Goal: Navigation & Orientation: Find specific page/section

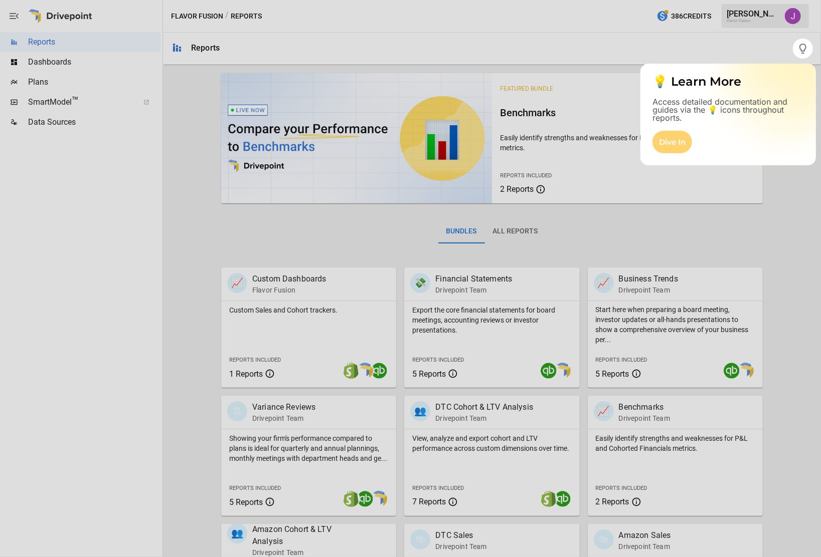
click at [683, 137] on div "Dive In" at bounding box center [672, 142] width 40 height 23
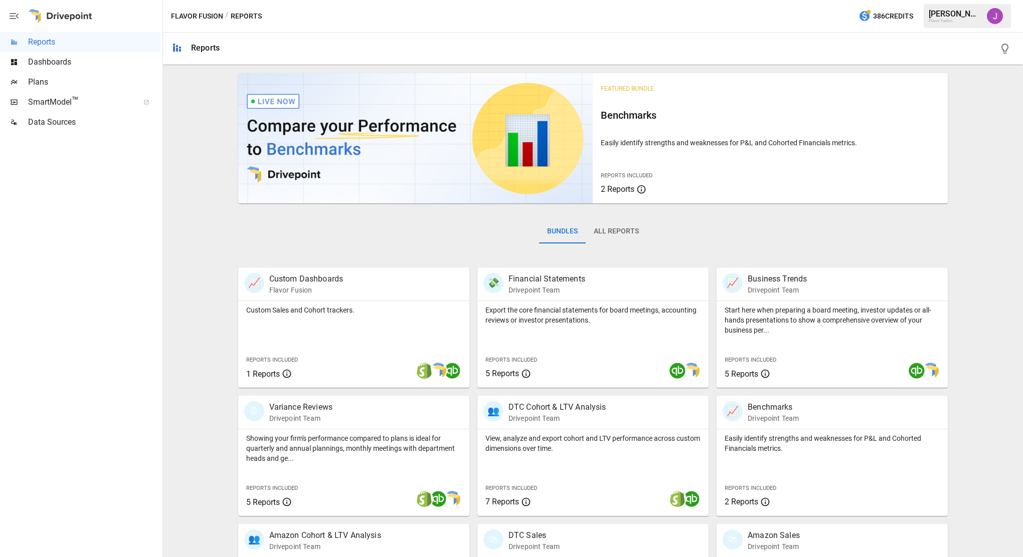
click at [820, 96] on div "Featured Bundle Benchmarks Easily identify strengths and weaknesses for P&L and…" at bounding box center [593, 421] width 852 height 704
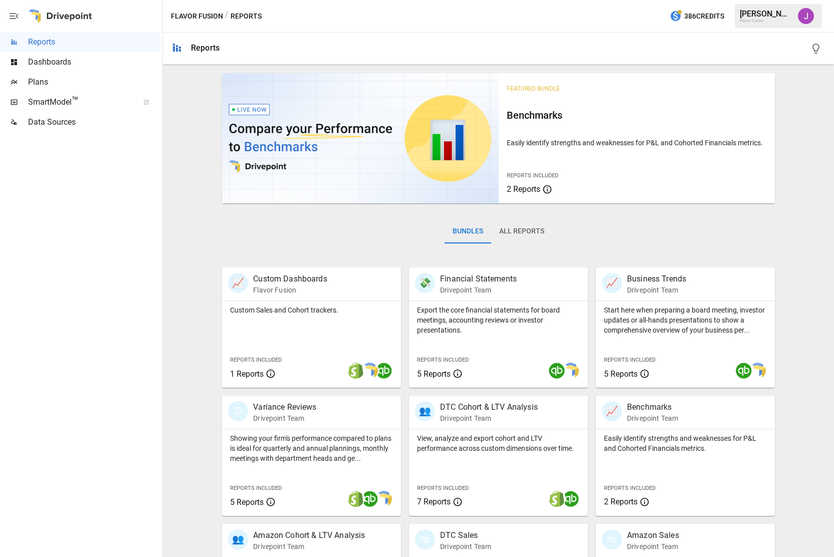
click at [134, 173] on div at bounding box center [80, 344] width 160 height 425
click at [180, 189] on div "Featured Bundle Benchmarks Easily identify strengths and weaknesses for P&L and…" at bounding box center [498, 421] width 663 height 704
click at [187, 91] on div "Featured Bundle Benchmarks Easily identify strengths and weaknesses for P&L and…" at bounding box center [498, 421] width 663 height 704
click at [182, 99] on div "Featured Bundle Benchmarks Easily identify strengths and weaknesses for P&L and…" at bounding box center [498, 421] width 663 height 704
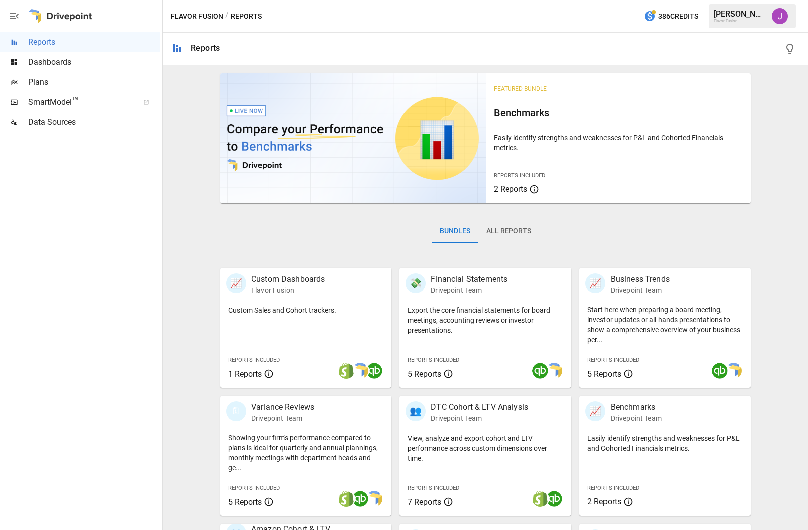
click at [763, 196] on div "Featured Bundle Benchmarks Easily identify strengths and weaknesses for P&L and…" at bounding box center [485, 421] width 637 height 704
click at [60, 61] on span "Dashboards" at bounding box center [94, 62] width 132 height 12
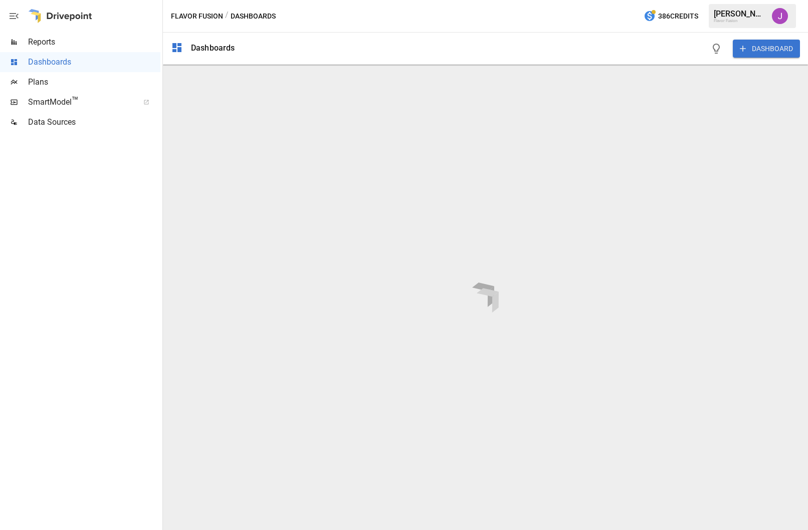
click at [12, 14] on icon "button" at bounding box center [14, 16] width 9 height 6
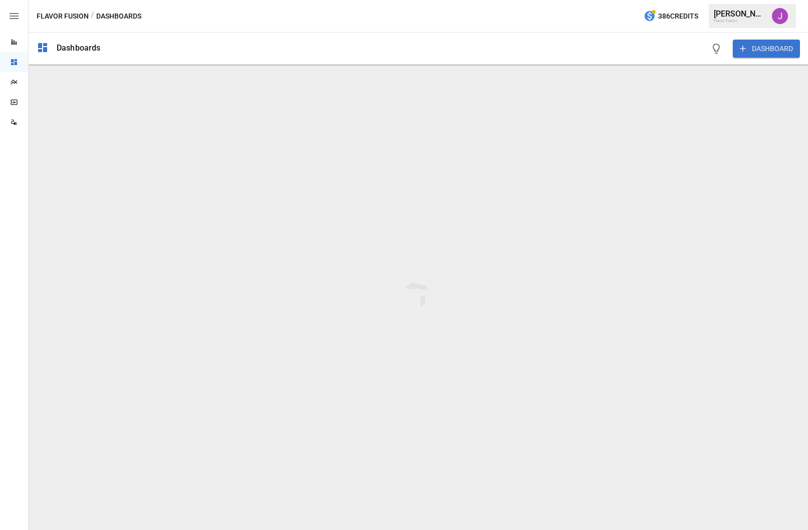
click at [11, 13] on icon "button" at bounding box center [14, 16] width 12 height 12
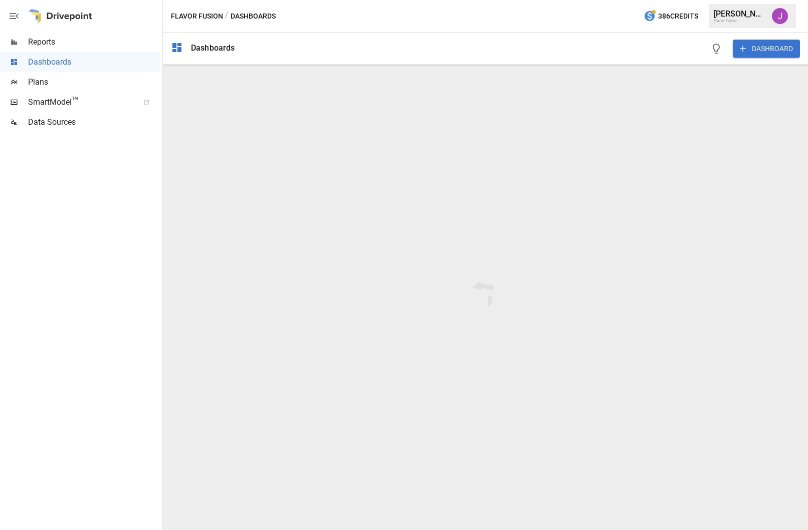
click at [625, 46] on div "DASHBOARD" at bounding box center [521, 49] width 557 height 32
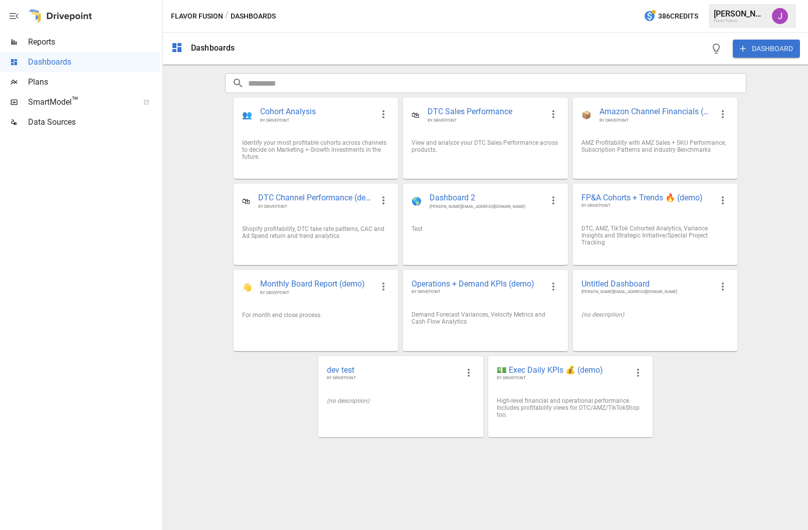
click at [63, 48] on span "Reports" at bounding box center [94, 42] width 132 height 12
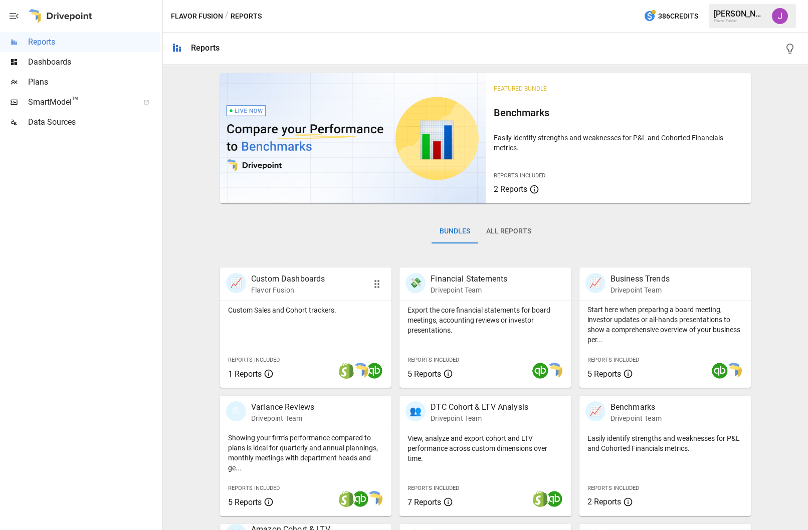
click at [304, 292] on p "Flavor Fusion" at bounding box center [288, 290] width 74 height 10
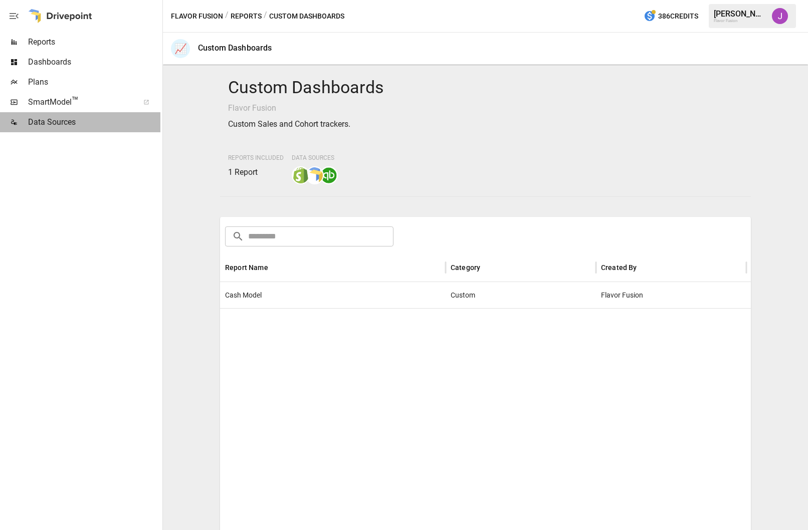
click at [58, 126] on span "Data Sources" at bounding box center [94, 122] width 132 height 12
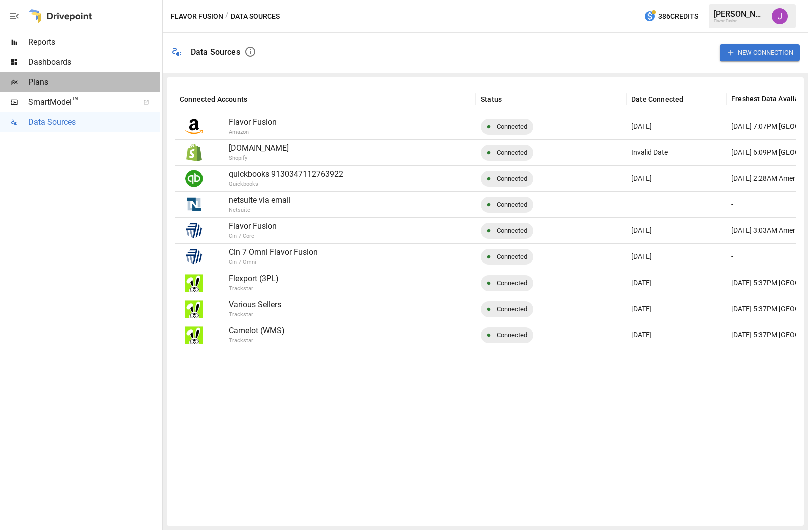
click at [84, 86] on span "Plans" at bounding box center [94, 82] width 132 height 12
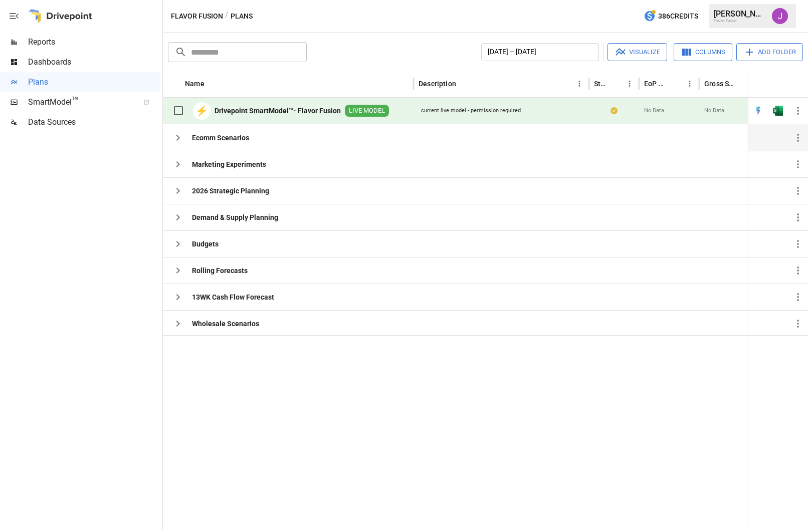
click at [174, 141] on icon "button" at bounding box center [178, 138] width 12 height 12
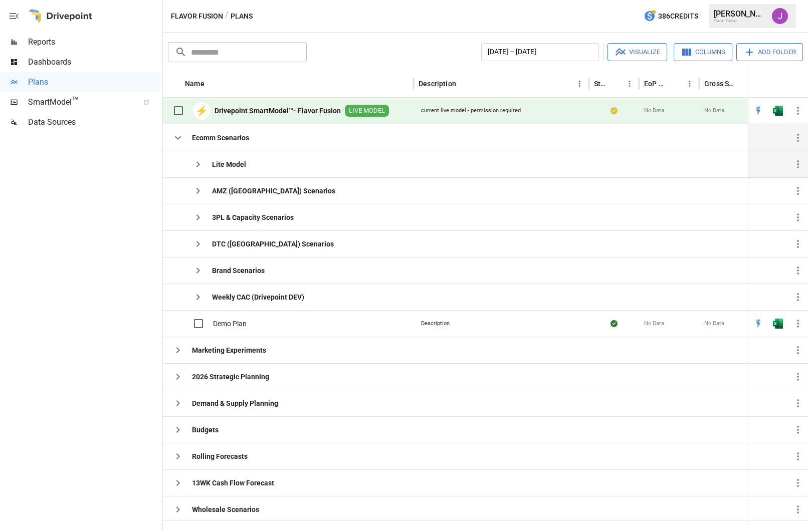
click at [183, 162] on div "Lite Model" at bounding box center [207, 164] width 78 height 20
click at [195, 158] on icon "button" at bounding box center [198, 164] width 12 height 12
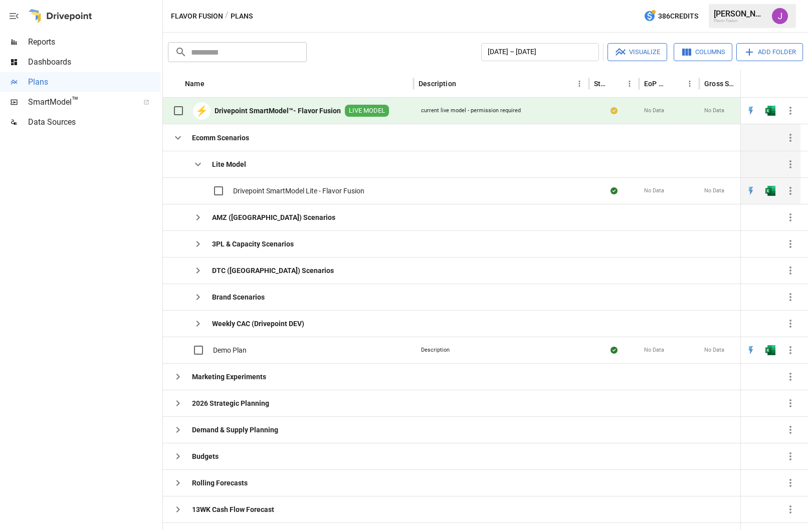
click at [235, 188] on span "Drivepoint SmartModel Lite - Flavor Fusion" at bounding box center [298, 191] width 131 height 10
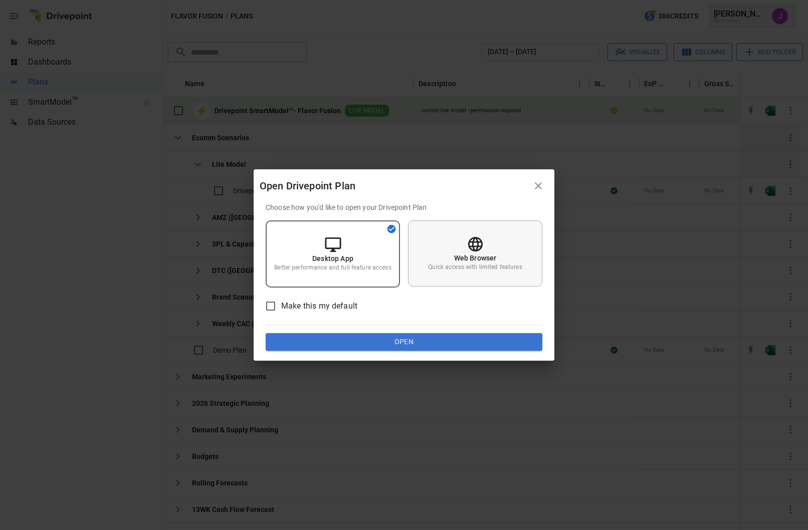
click at [510, 233] on div "Web Browser Quick access with limited features" at bounding box center [475, 254] width 134 height 66
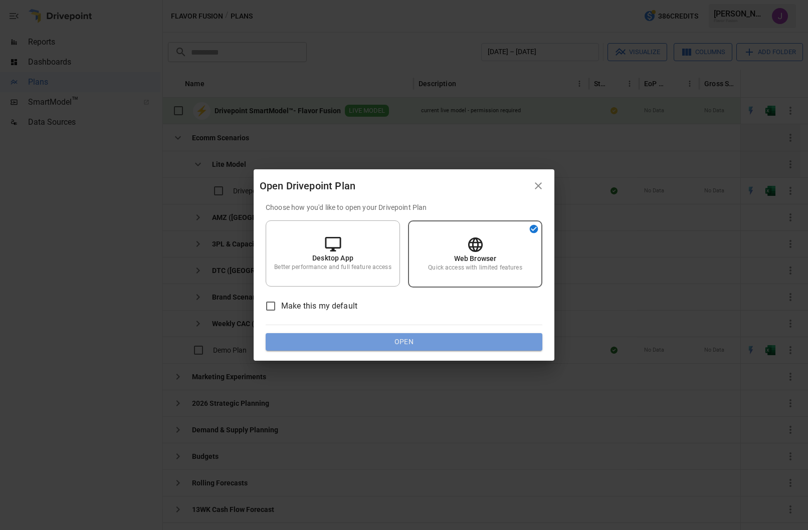
click at [477, 340] on button "Open" at bounding box center [404, 342] width 277 height 18
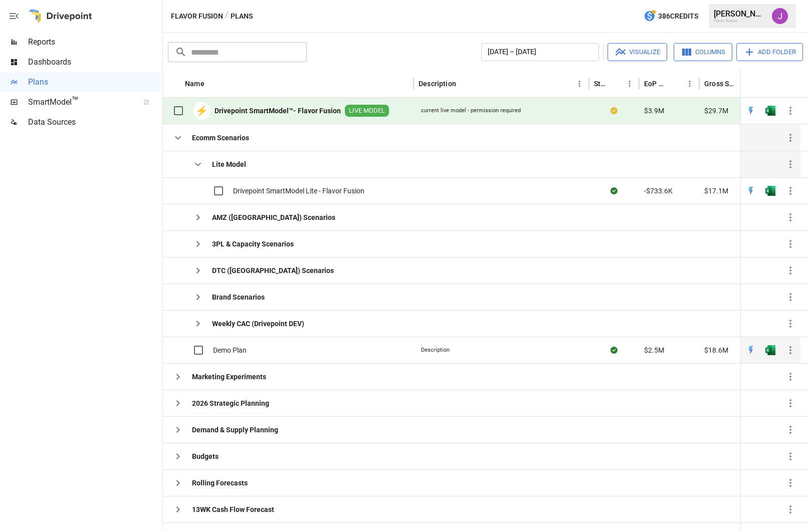
click at [223, 351] on span "Demo Plan" at bounding box center [230, 350] width 34 height 10
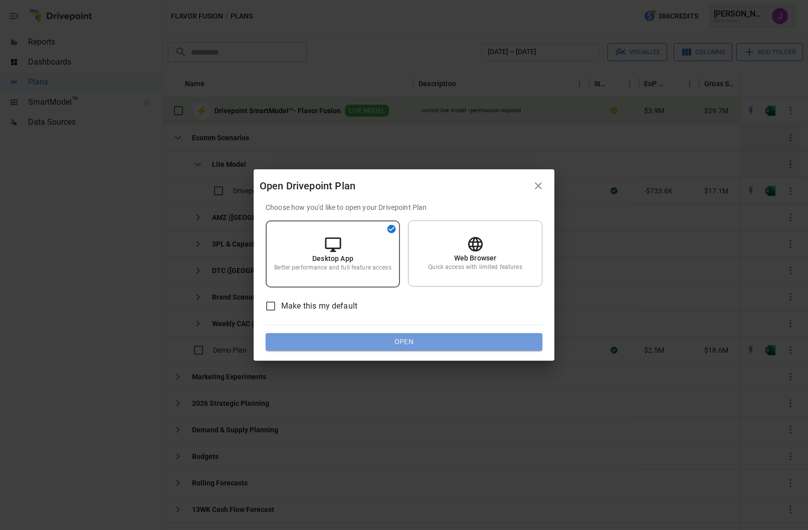
click at [410, 343] on button "Open" at bounding box center [404, 342] width 277 height 18
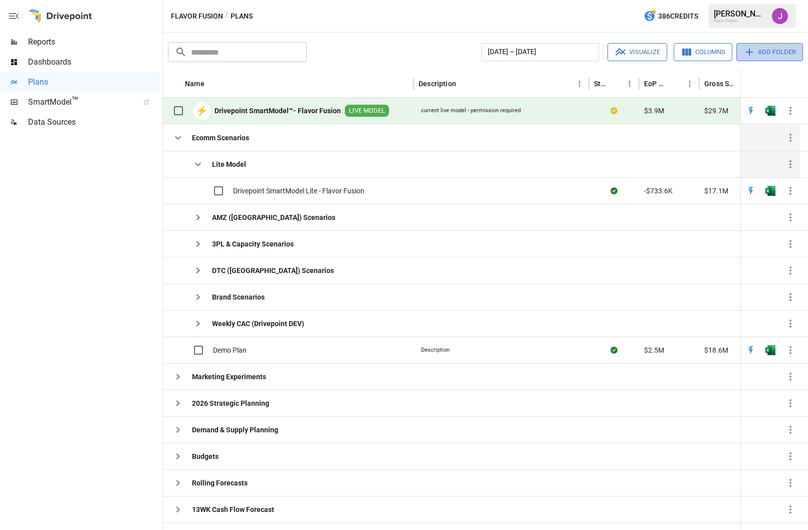
click at [783, 50] on button "Add Folder" at bounding box center [769, 52] width 67 height 18
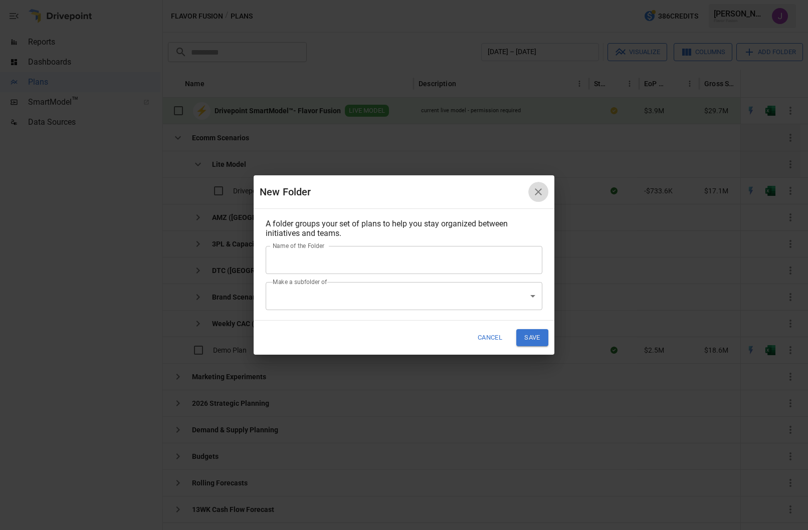
click at [542, 195] on icon "button" at bounding box center [538, 192] width 12 height 12
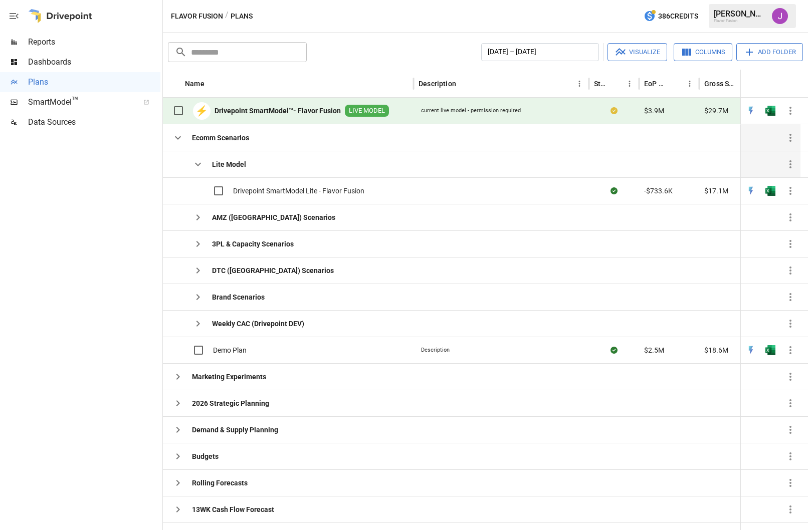
click at [798, 70] on div at bounding box center [791, 84] width 20 height 28
click at [599, 16] on div "Flavor Fusion / Plans 386 Credits [PERSON_NAME] Flavor Fusion" at bounding box center [485, 16] width 645 height 32
click at [128, 57] on span "Dashboards" at bounding box center [94, 62] width 132 height 12
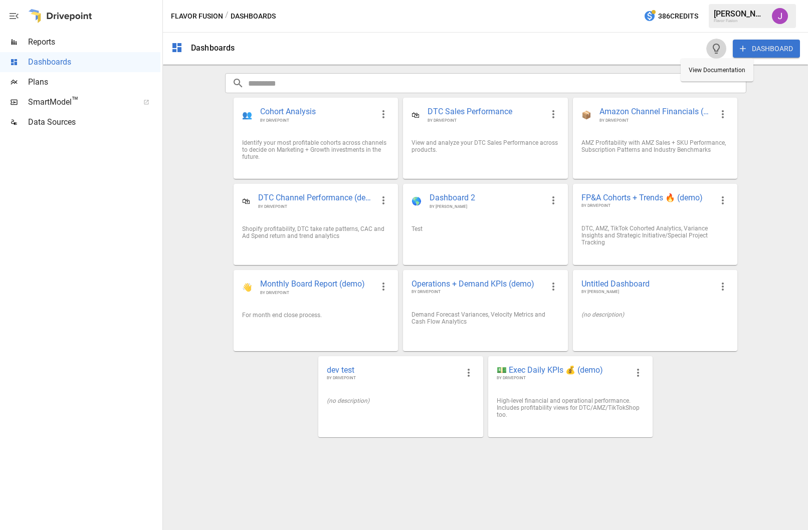
click at [718, 48] on icon "button" at bounding box center [716, 49] width 12 height 12
click at [746, 23] on div "Flavor Fusion" at bounding box center [740, 21] width 52 height 5
click at [781, 21] on img "Josh Wu" at bounding box center [780, 16] width 16 height 16
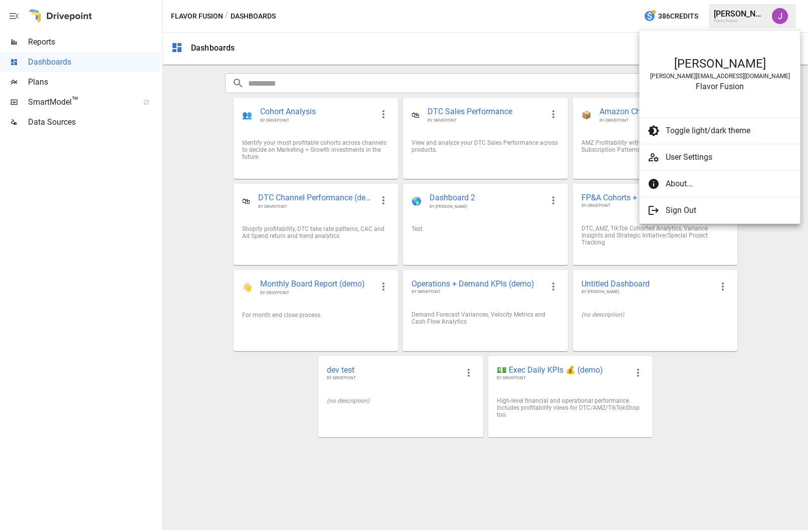
click at [558, 30] on div at bounding box center [404, 265] width 808 height 530
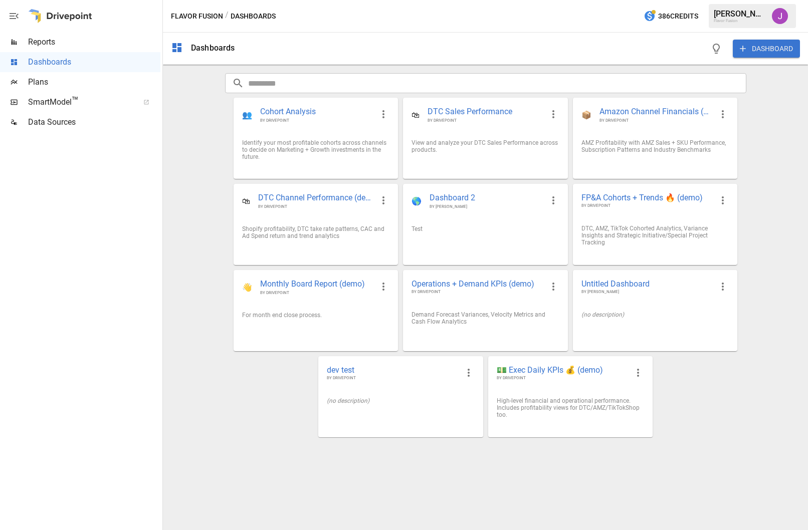
click at [46, 47] on span "Reports" at bounding box center [94, 42] width 132 height 12
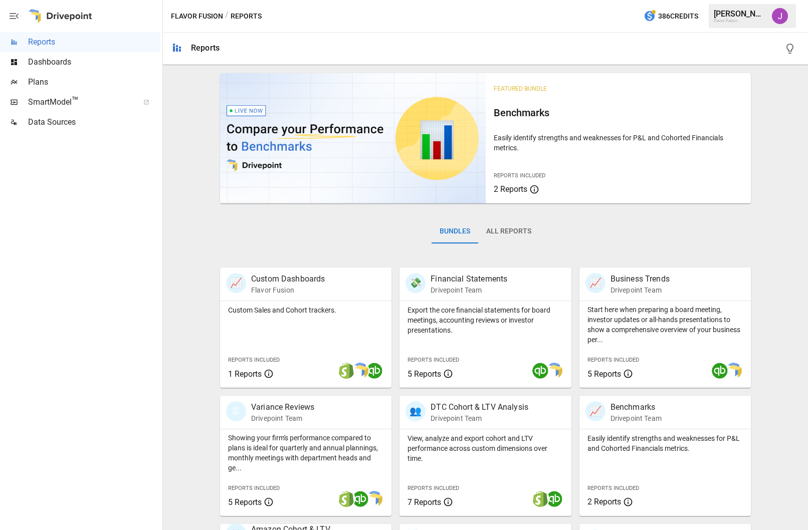
click at [194, 231] on div "Featured Bundle Benchmarks Easily identify strengths and weaknesses for P&L and…" at bounding box center [485, 421] width 637 height 704
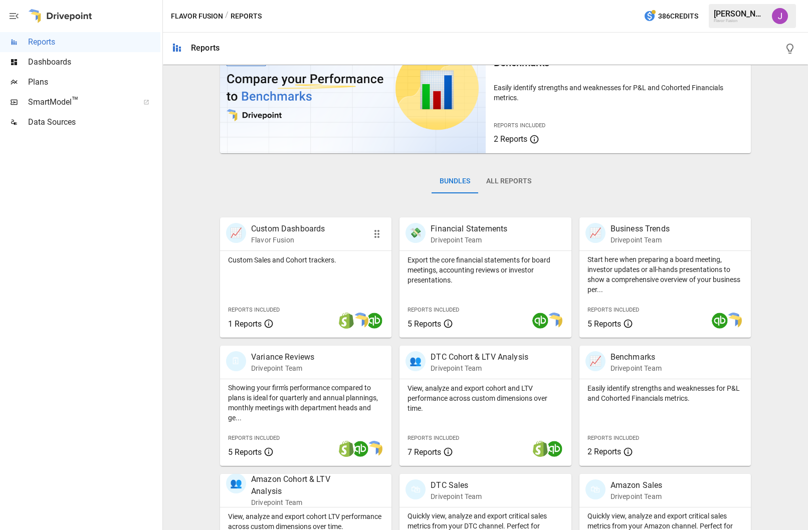
click at [282, 253] on div "Custom Sales and Cohort trackers." at bounding box center [305, 258] width 171 height 14
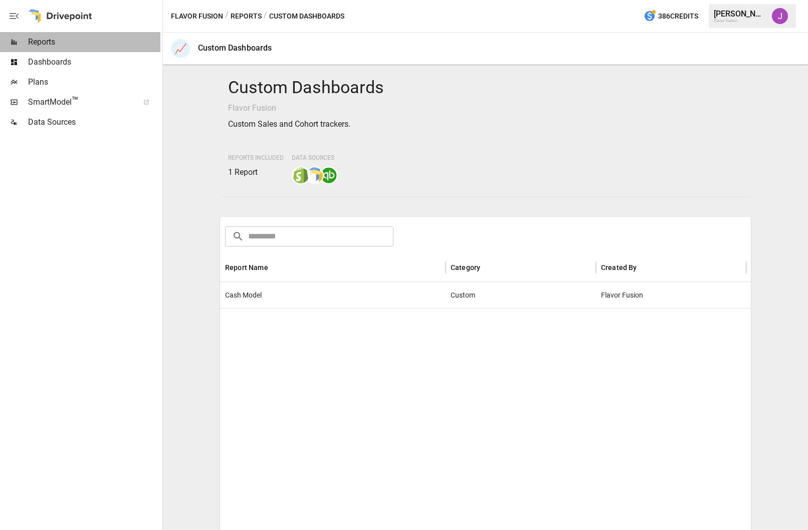
click at [51, 44] on span "Reports" at bounding box center [94, 42] width 132 height 12
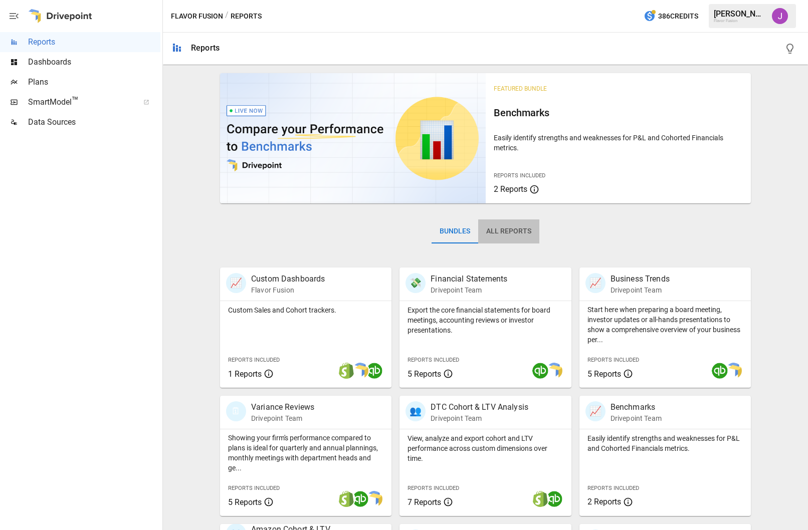
click at [501, 230] on button "All Reports" at bounding box center [508, 232] width 61 height 24
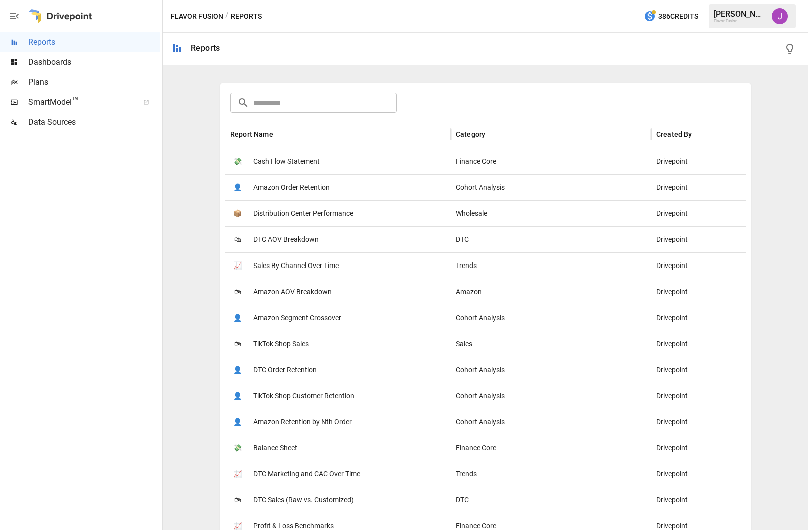
scroll to position [201, 0]
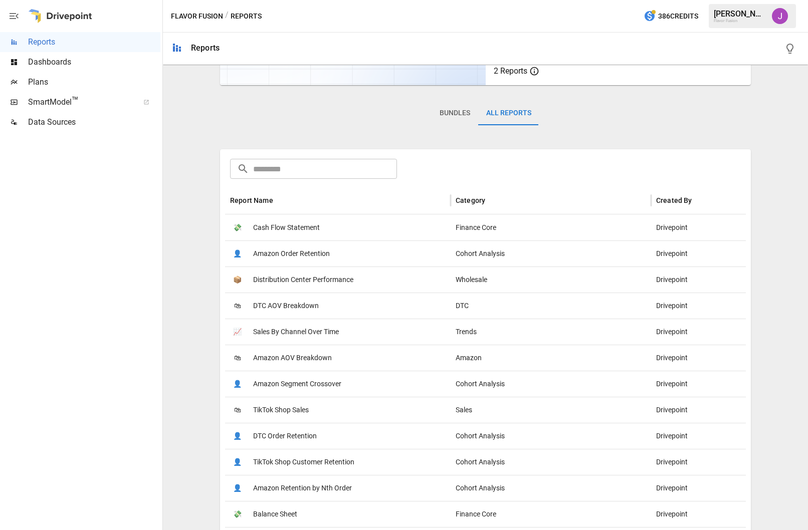
scroll to position [150, 0]
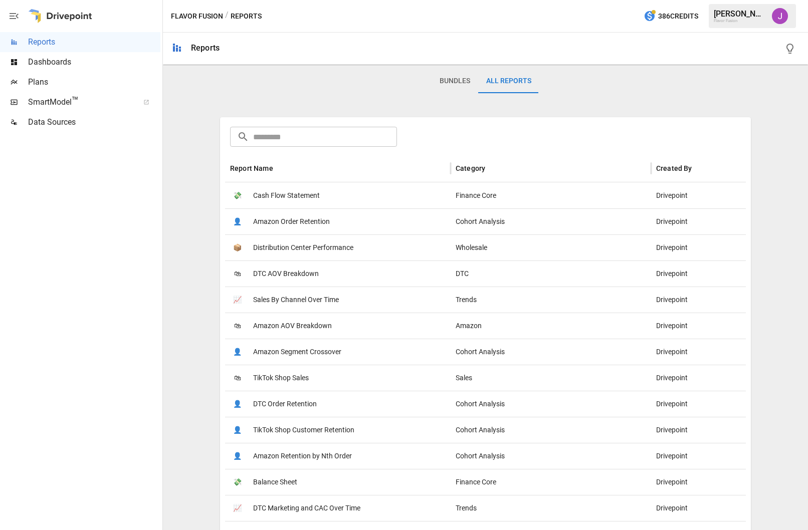
click at [359, 34] on div "Reports" at bounding box center [485, 49] width 645 height 32
click at [80, 44] on span "Reports" at bounding box center [94, 42] width 132 height 12
click at [460, 82] on button "Bundles" at bounding box center [455, 81] width 47 height 24
